Goal: Task Accomplishment & Management: Use online tool/utility

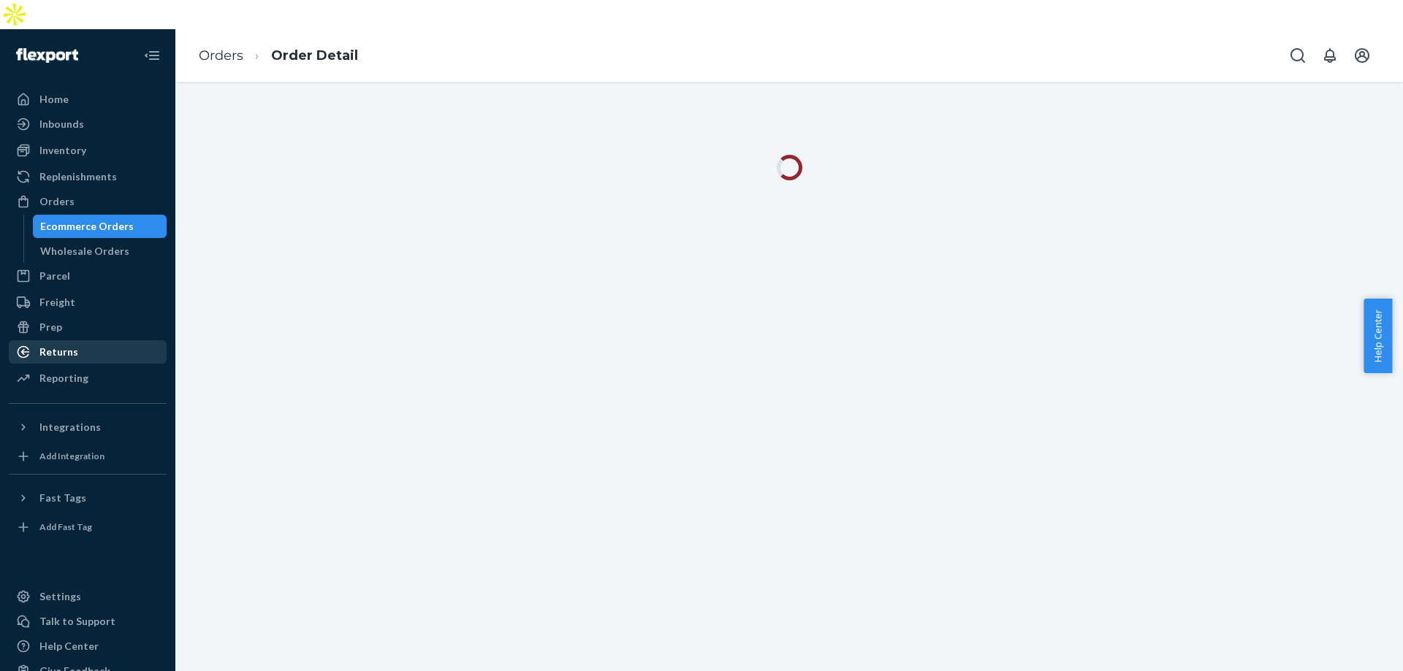
click at [81, 342] on div "Returns" at bounding box center [87, 352] width 155 height 20
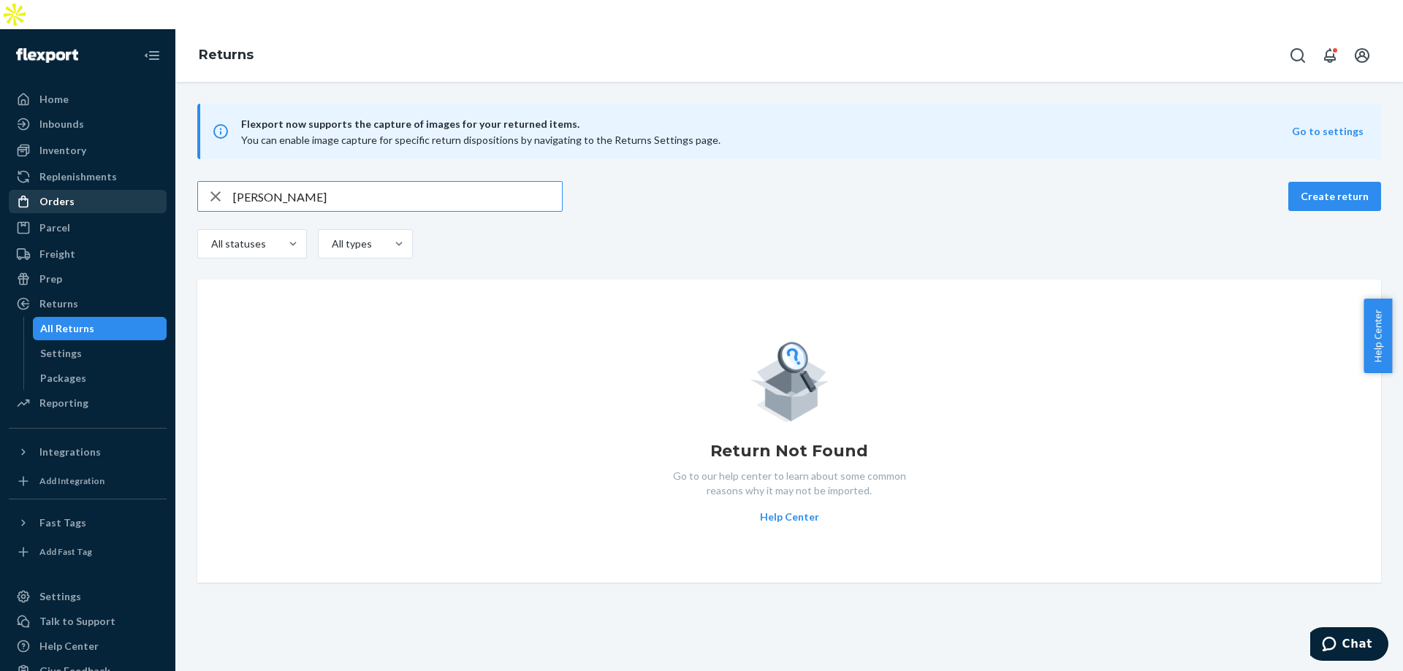
type input "[PERSON_NAME]"
click at [88, 191] on div "Orders" at bounding box center [87, 201] width 155 height 20
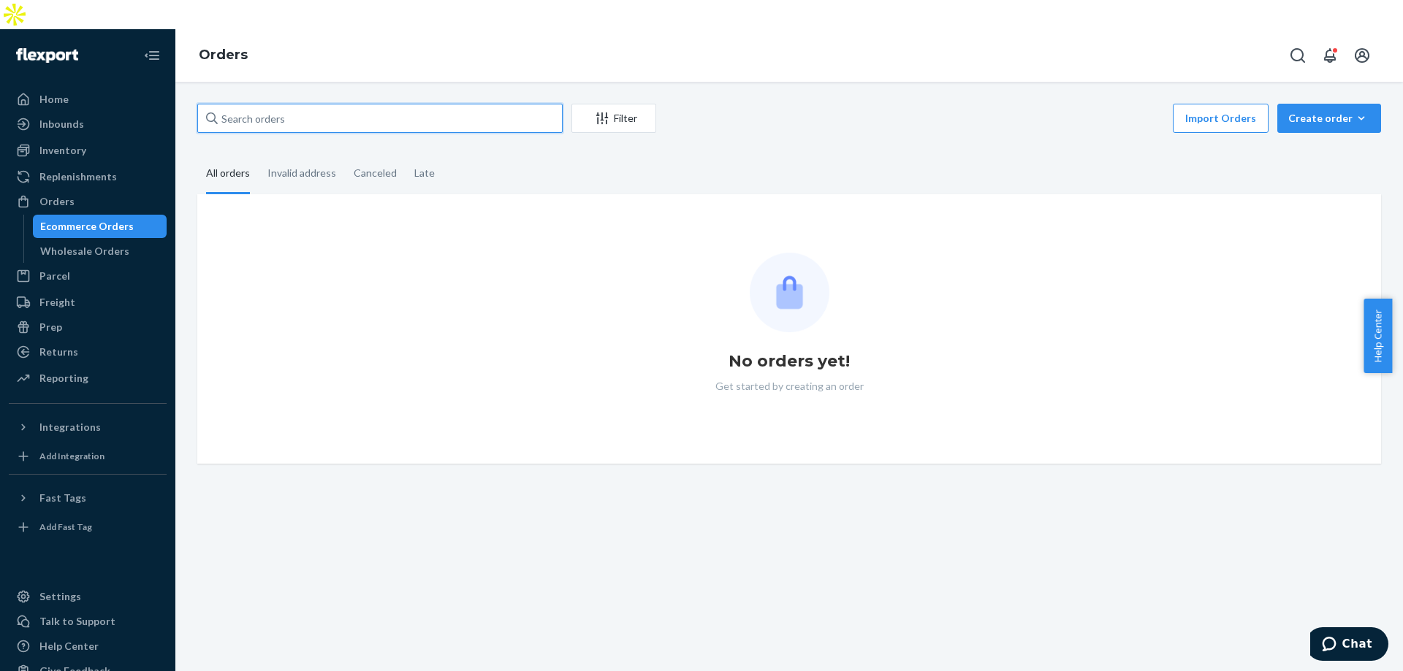
click at [316, 104] on input "text" at bounding box center [379, 118] width 365 height 29
paste input "[PERSON_NAME]"
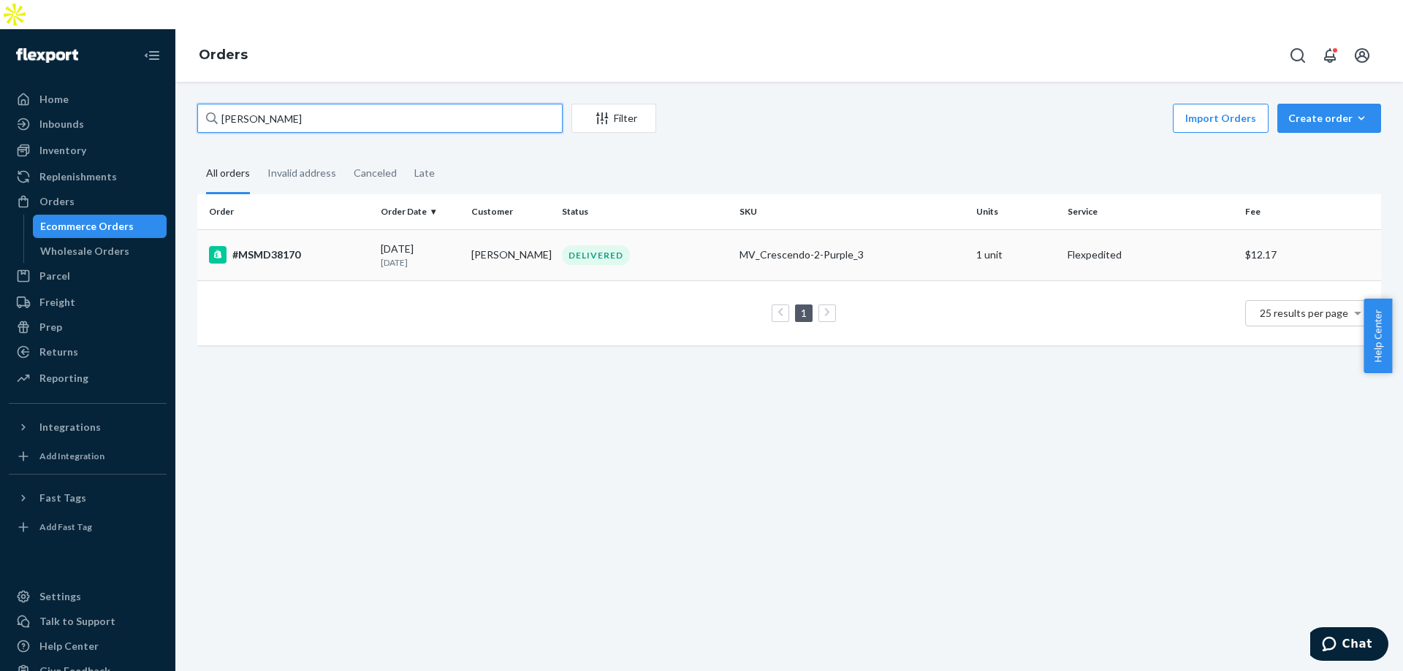
type input "[PERSON_NAME]"
click at [394, 256] on p "[DATE]" at bounding box center [420, 262] width 79 height 12
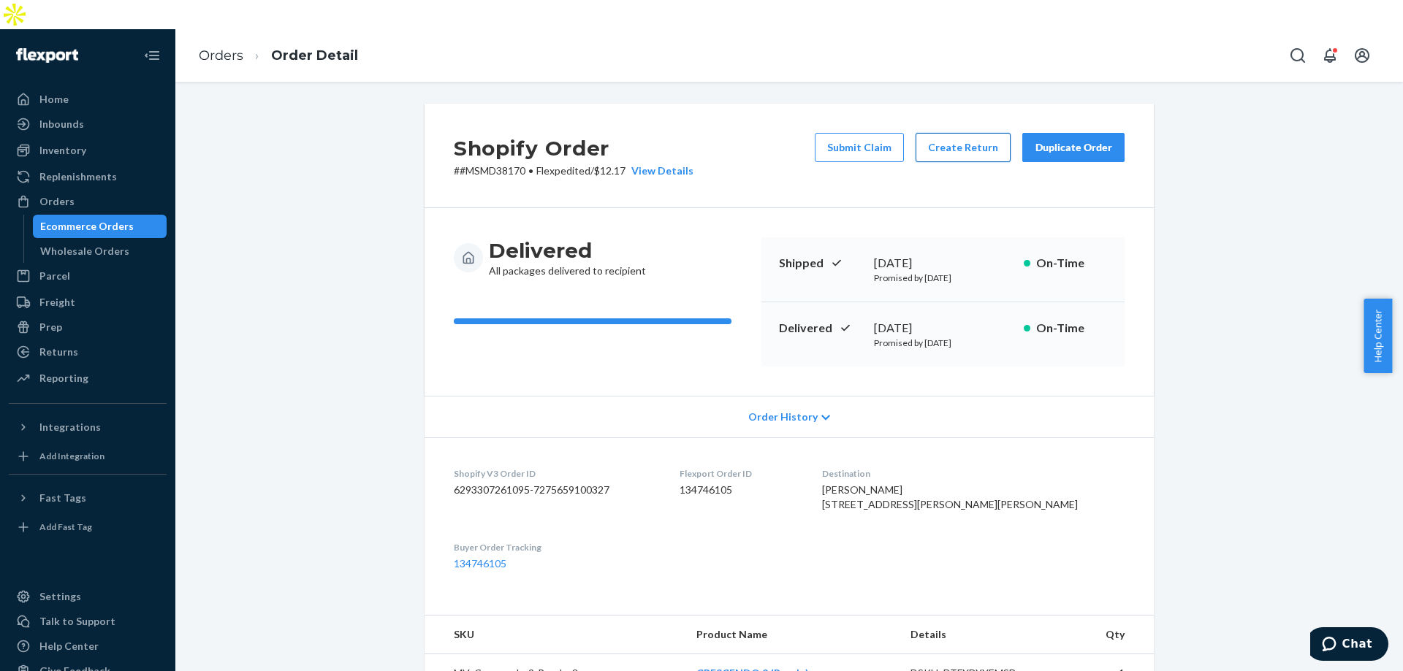
click at [953, 133] on button "Create Return" at bounding box center [962, 147] width 95 height 29
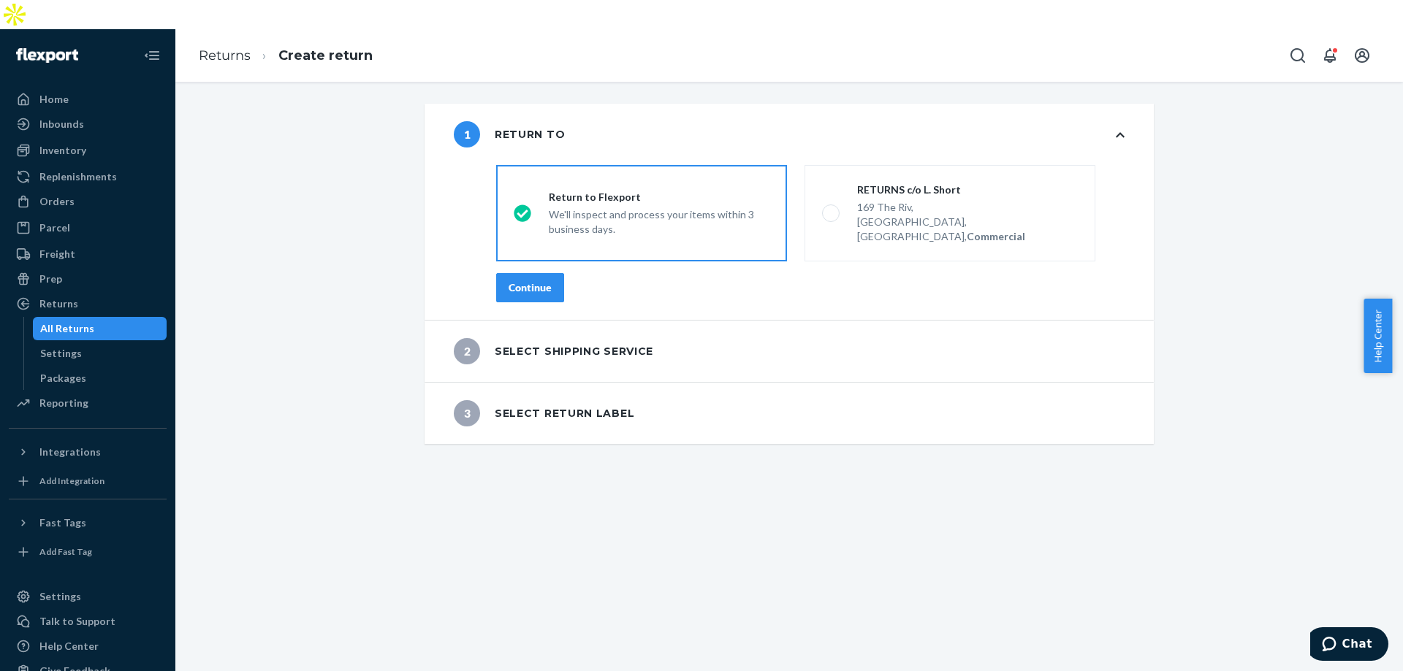
click at [522, 273] on button "Continue" at bounding box center [530, 287] width 68 height 29
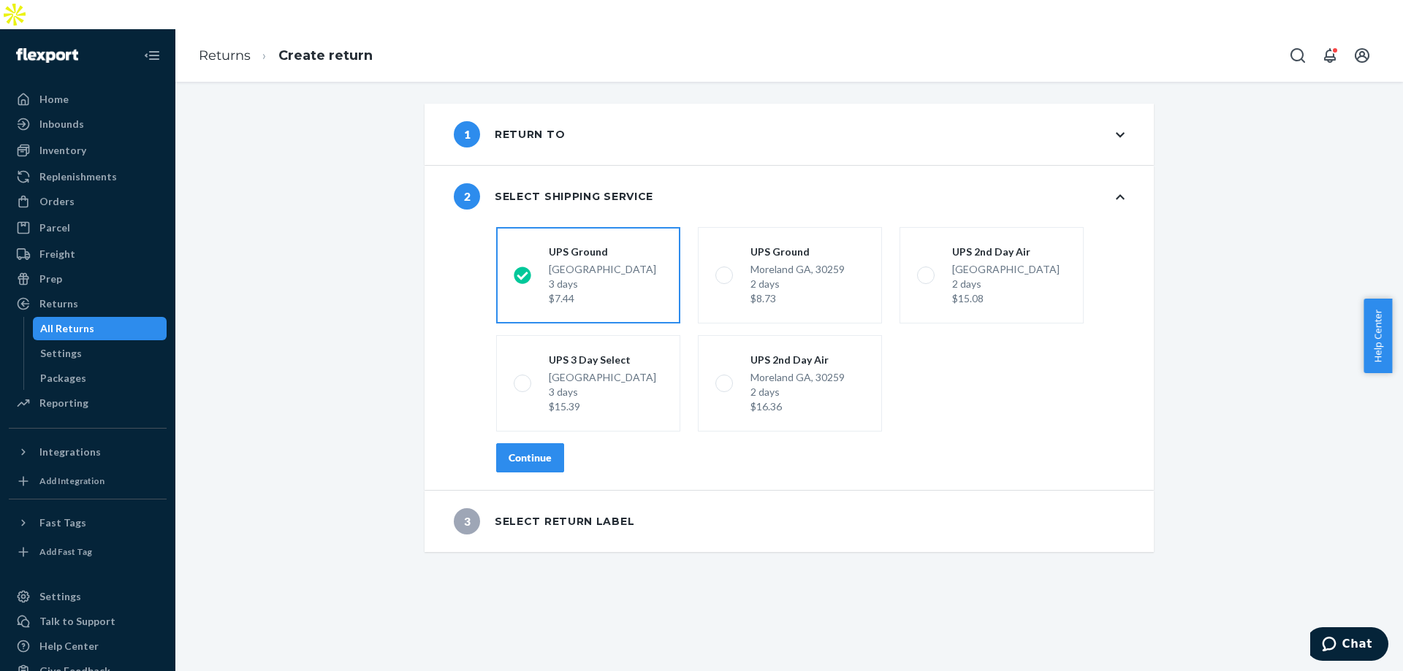
click at [541, 451] on div "Continue" at bounding box center [529, 458] width 43 height 15
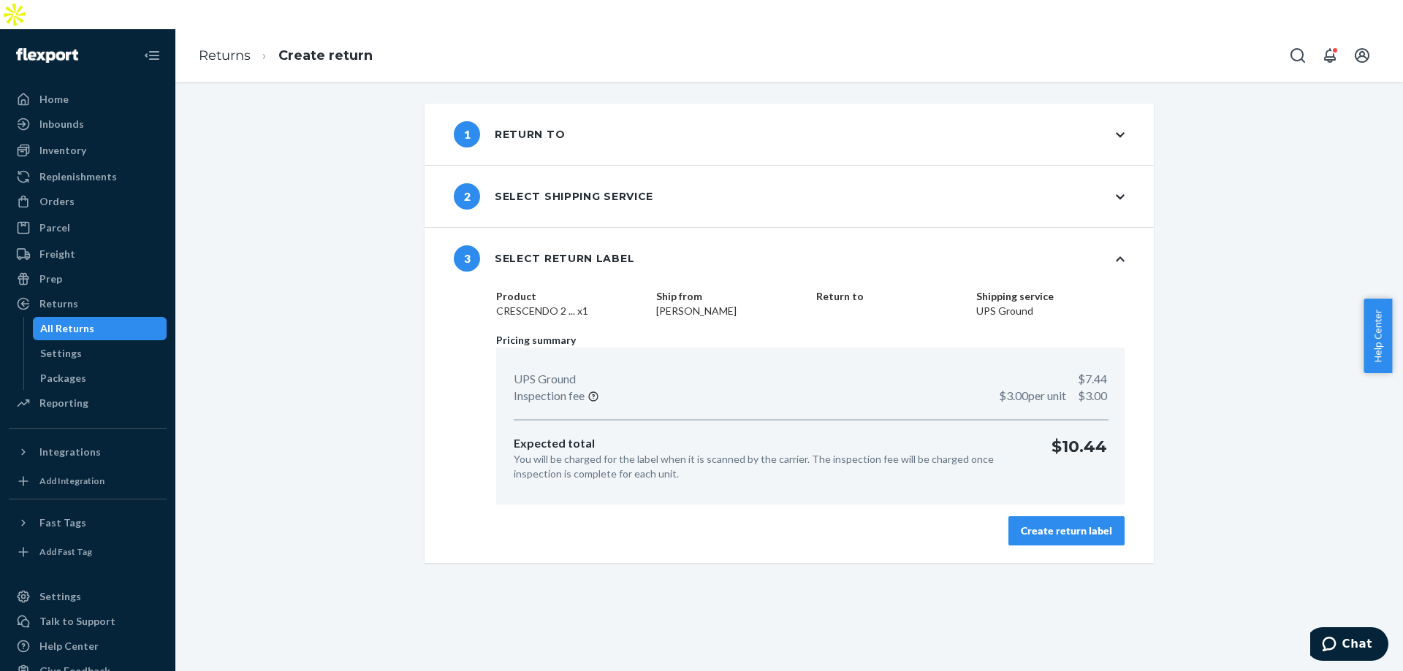
click at [1049, 524] on div "Create return label" at bounding box center [1066, 531] width 91 height 15
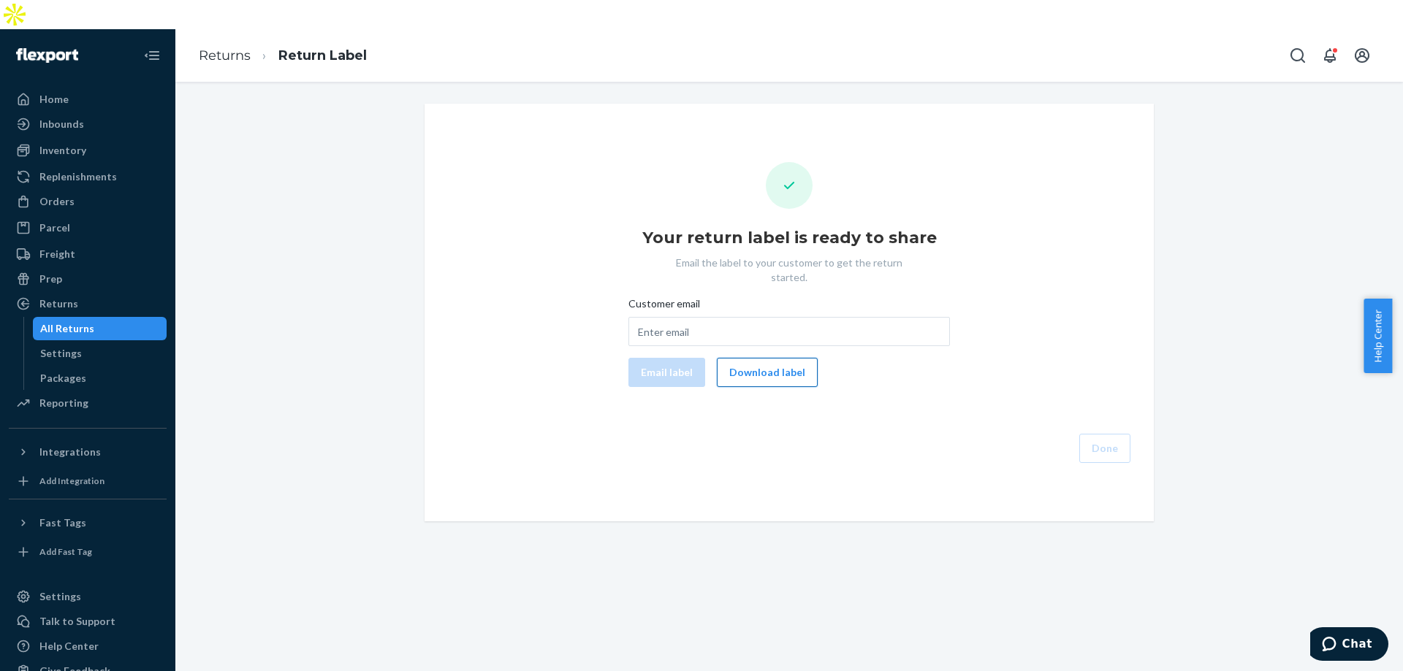
click at [767, 358] on button "Download label" at bounding box center [767, 372] width 101 height 29
